Goal: Navigation & Orientation: Find specific page/section

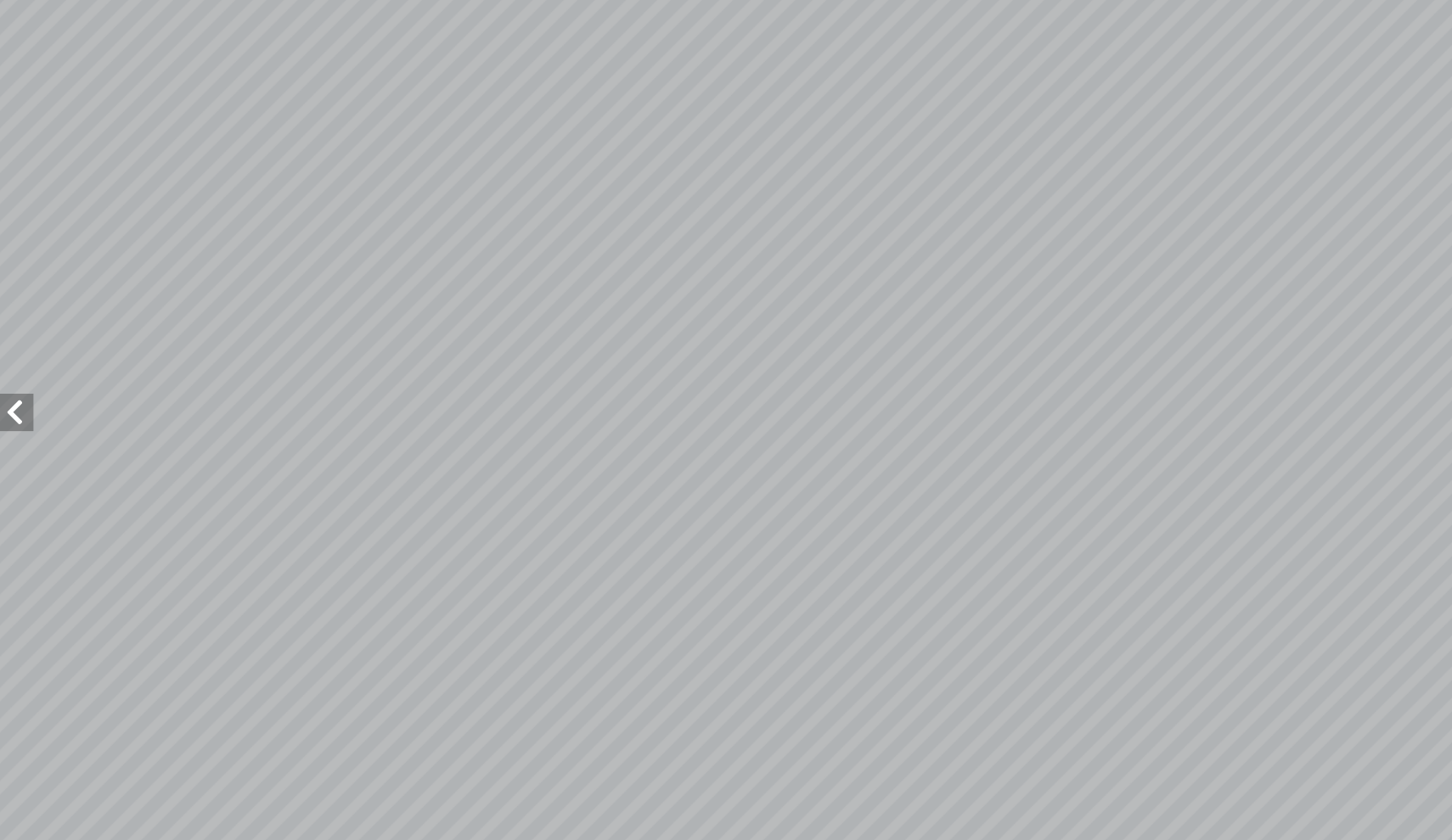
scroll to position [0, -1]
